Goal: Check status: Check status

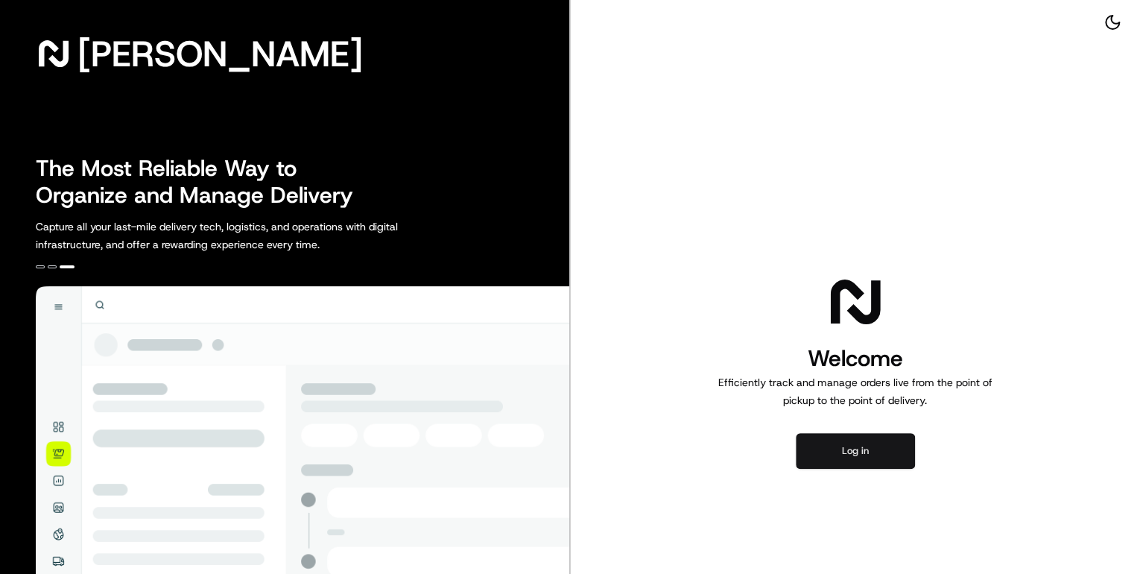
click at [856, 450] on button "Log in" at bounding box center [855, 451] width 119 height 36
